Goal: Task Accomplishment & Management: Complete application form

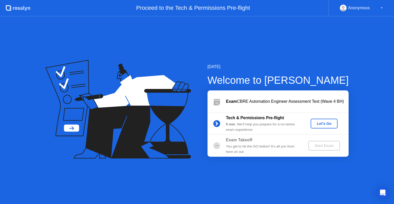
click at [315, 104] on div "Exam CBRE Automation Engineer Assessment Test (Wave 4 BH)" at bounding box center [287, 101] width 123 height 6
click at [321, 120] on button "Let's Go" at bounding box center [323, 123] width 27 height 10
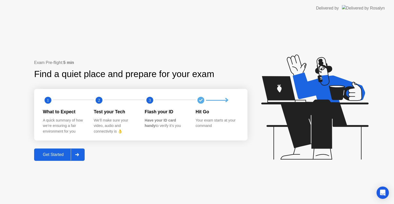
click at [46, 154] on div "Get Started" at bounding box center [53, 154] width 35 height 5
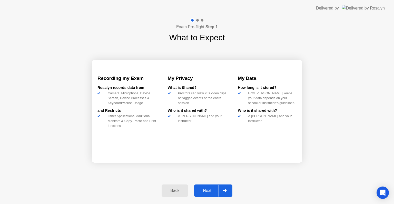
click at [209, 188] on div "Next" at bounding box center [207, 190] width 23 height 5
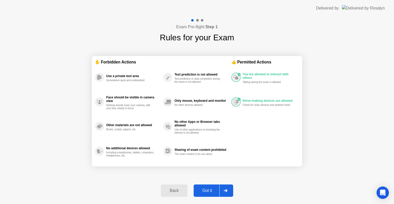
click at [209, 188] on div "Got it" at bounding box center [207, 190] width 24 height 5
select select "**********"
select select "*******"
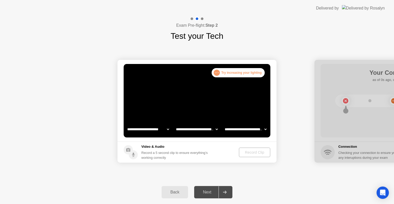
click at [201, 96] on video at bounding box center [197, 100] width 147 height 73
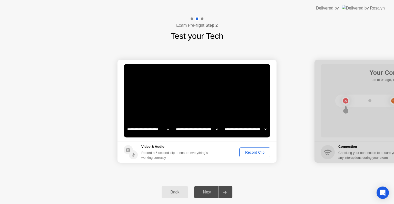
click at [252, 154] on div "Record Clip" at bounding box center [254, 152] width 27 height 4
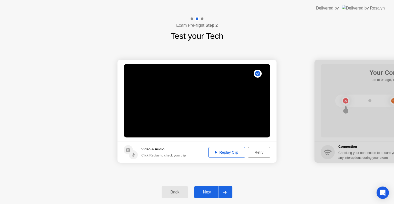
click at [207, 194] on div "Next" at bounding box center [207, 191] width 23 height 5
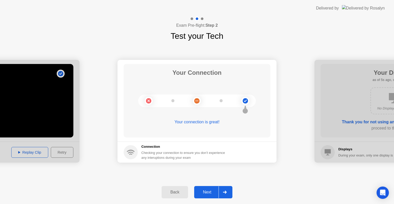
click at [204, 192] on div "Next" at bounding box center [207, 191] width 23 height 5
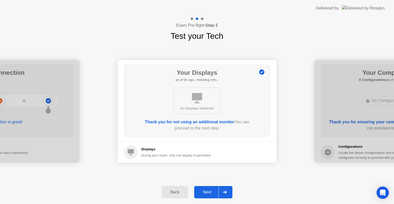
click at [212, 194] on div "Next" at bounding box center [207, 191] width 23 height 5
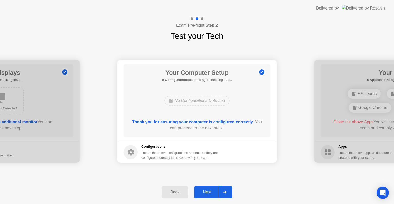
click at [212, 188] on button "Next" at bounding box center [213, 192] width 38 height 12
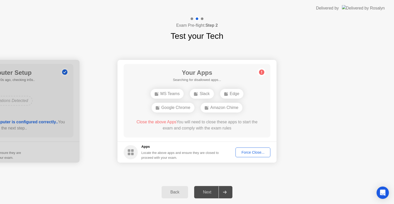
click at [243, 151] on div "Force Close..." at bounding box center [252, 152] width 31 height 4
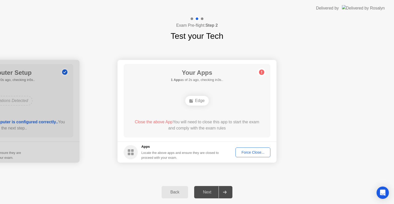
click at [252, 154] on div "Force Close..." at bounding box center [252, 152] width 31 height 4
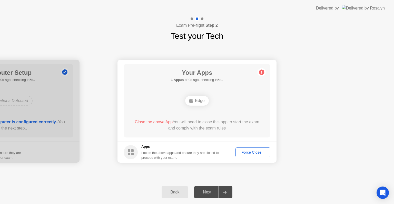
click at [208, 192] on div "Next" at bounding box center [207, 191] width 23 height 5
click at [252, 154] on div "Force Close..." at bounding box center [252, 152] width 31 height 4
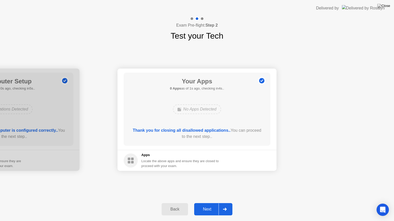
click at [208, 203] on div "Next" at bounding box center [207, 209] width 23 height 5
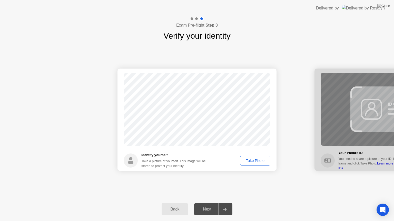
click at [248, 162] on div "Take Photo" at bounding box center [255, 161] width 27 height 4
click at [205, 203] on button "Next" at bounding box center [213, 210] width 38 height 12
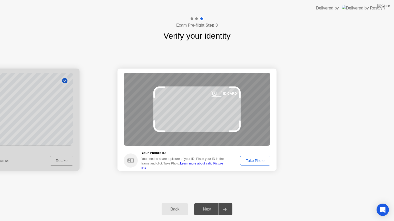
click at [256, 162] on div "Take Photo" at bounding box center [255, 161] width 27 height 4
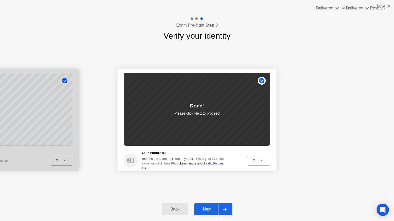
click at [204, 203] on div "Next" at bounding box center [207, 209] width 23 height 5
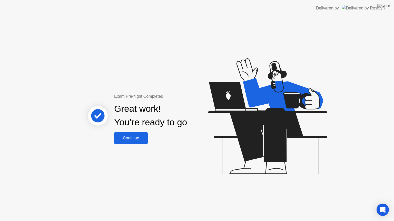
click at [137, 136] on div "Continue" at bounding box center [131, 138] width 31 height 5
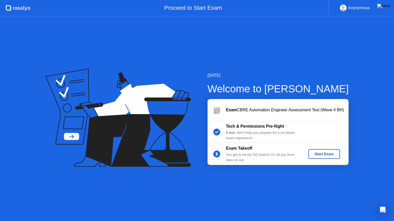
click at [328, 151] on button "Start Exam" at bounding box center [324, 154] width 32 height 10
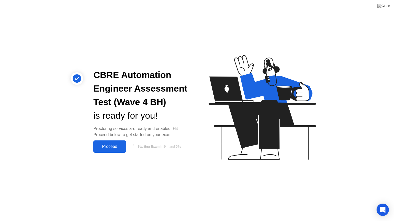
click at [110, 146] on div "Proceed" at bounding box center [109, 147] width 29 height 5
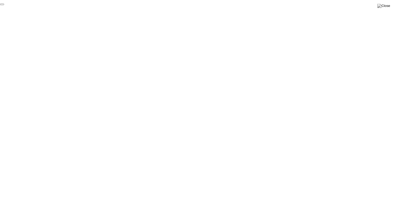
click div "End Proctoring Session"
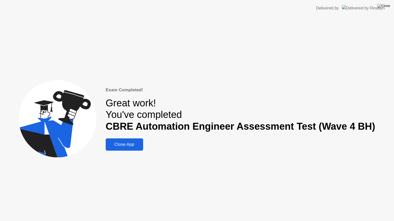
click at [369, 6] on div "Delivered by" at bounding box center [350, 8] width 69 height 16
drag, startPoint x: 393, startPoint y: 5, endPoint x: 390, endPoint y: 6, distance: 3.5
click at [390, 6] on app-root "Delivered by Exam Completed! Great work! You've completed CBRE Automation Engin…" at bounding box center [197, 110] width 394 height 221
drag, startPoint x: 391, startPoint y: 2, endPoint x: 386, endPoint y: 8, distance: 8.9
click at [386, 8] on app-root "Delivered by Exam Completed! Great work! You've completed CBRE Automation Engin…" at bounding box center [197, 110] width 394 height 221
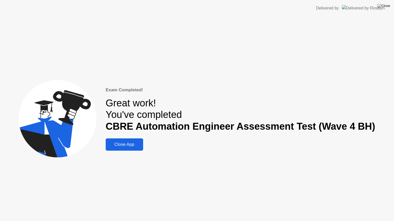
click at [127, 144] on div "Close App" at bounding box center [124, 144] width 34 height 5
